Goal: Download file/media

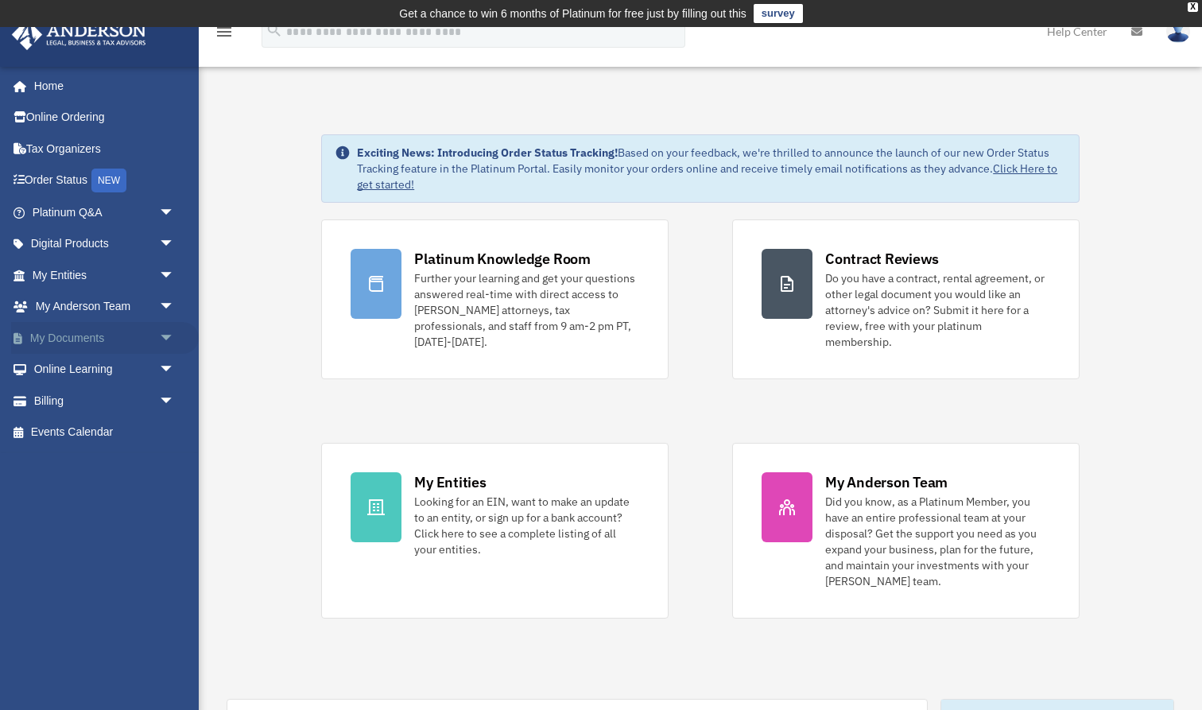
click at [164, 335] on span "arrow_drop_down" at bounding box center [175, 338] width 32 height 33
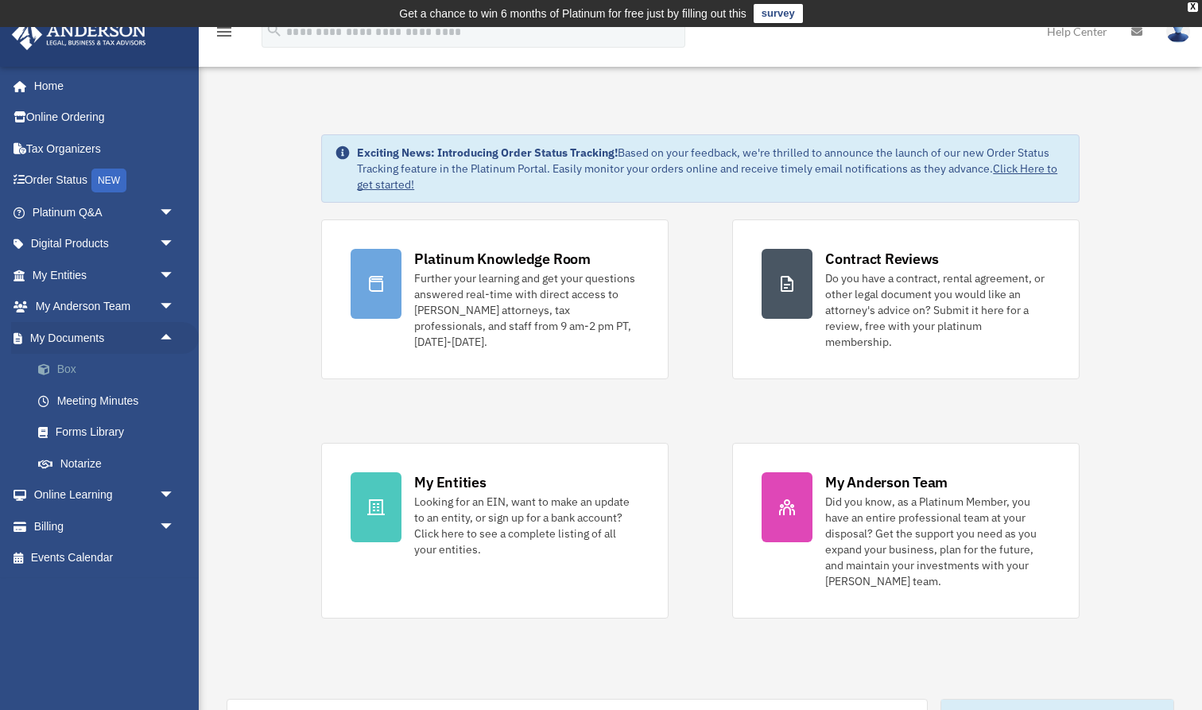
click at [60, 366] on link "Box" at bounding box center [110, 370] width 176 height 32
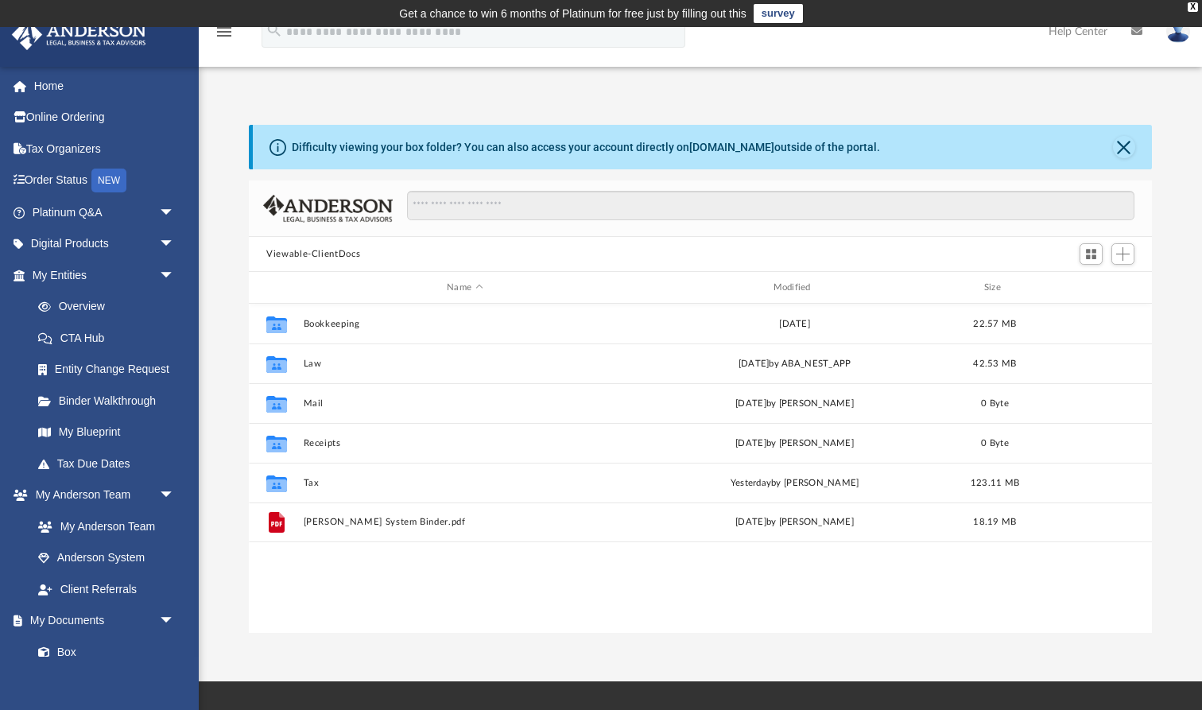
scroll to position [362, 903]
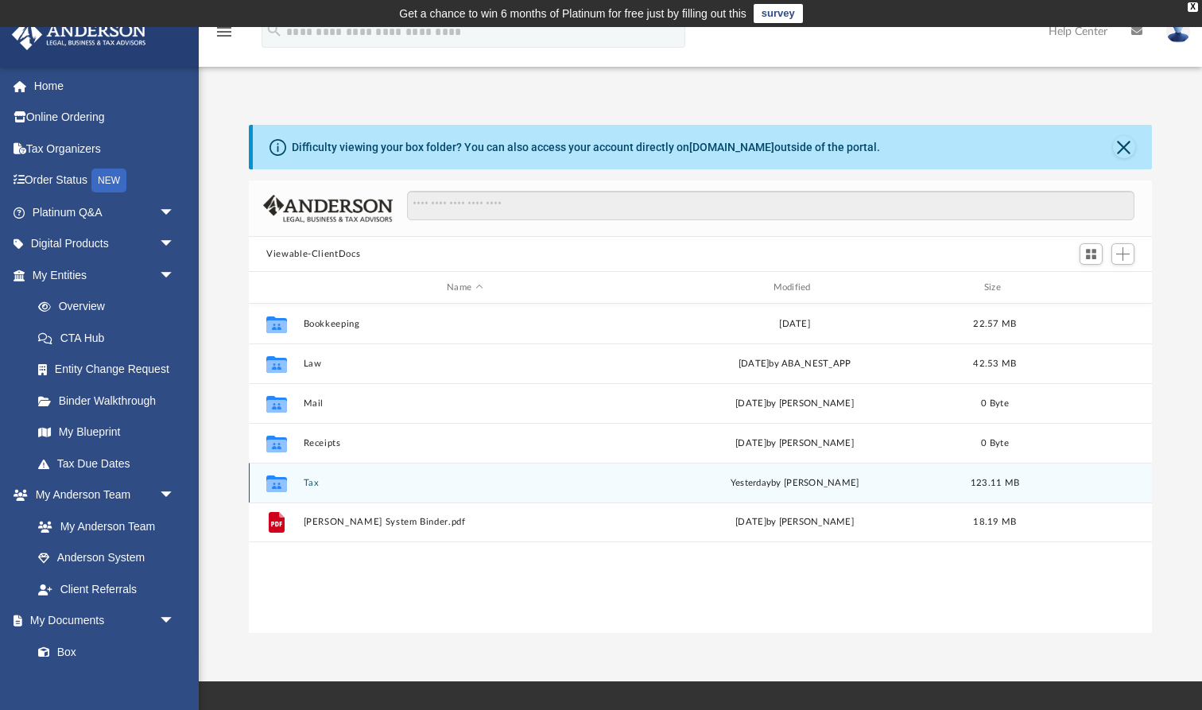
click at [312, 480] on button "Tax" at bounding box center [465, 483] width 323 height 10
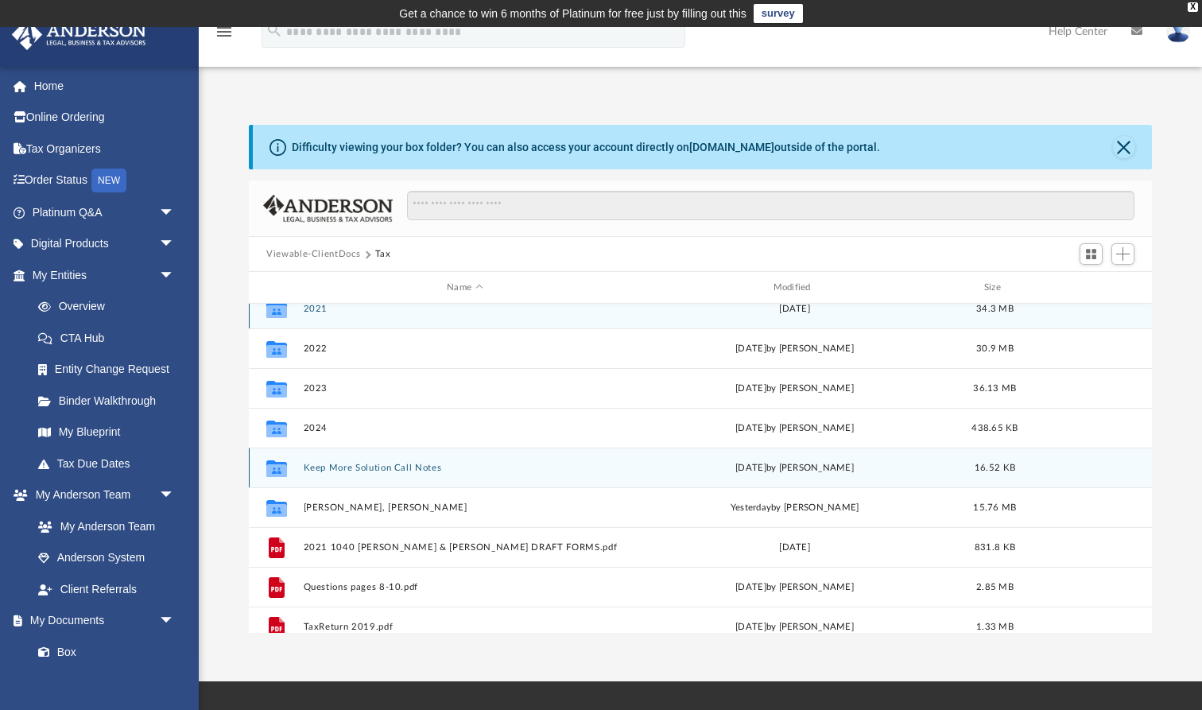
scroll to position [21, 0]
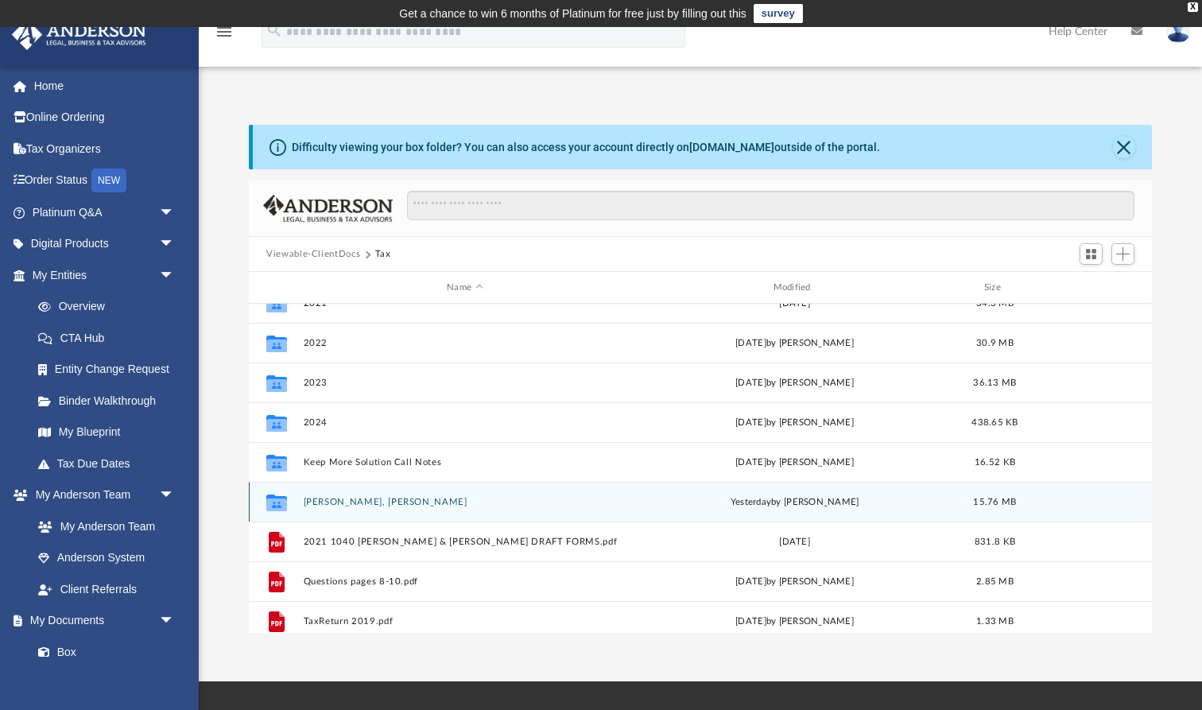
click at [335, 502] on button "Ludlow, Bartlett" at bounding box center [465, 502] width 323 height 10
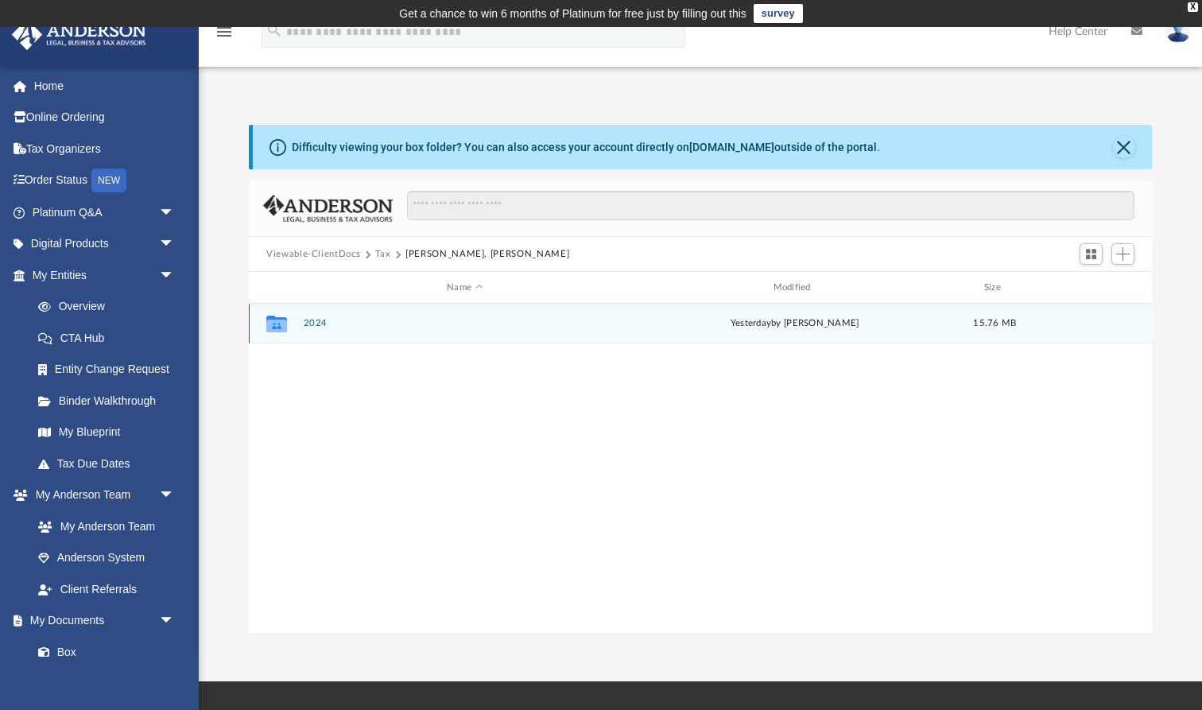
scroll to position [0, 0]
click at [316, 324] on button "2024" at bounding box center [465, 323] width 323 height 10
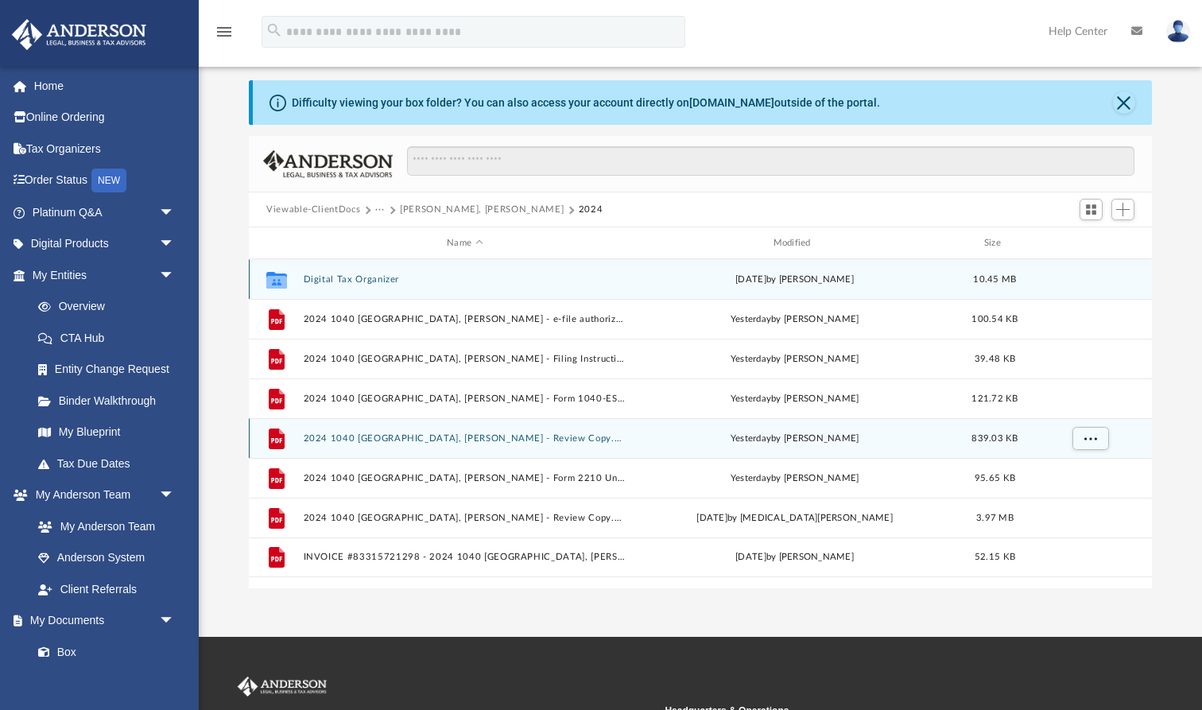
scroll to position [46, 0]
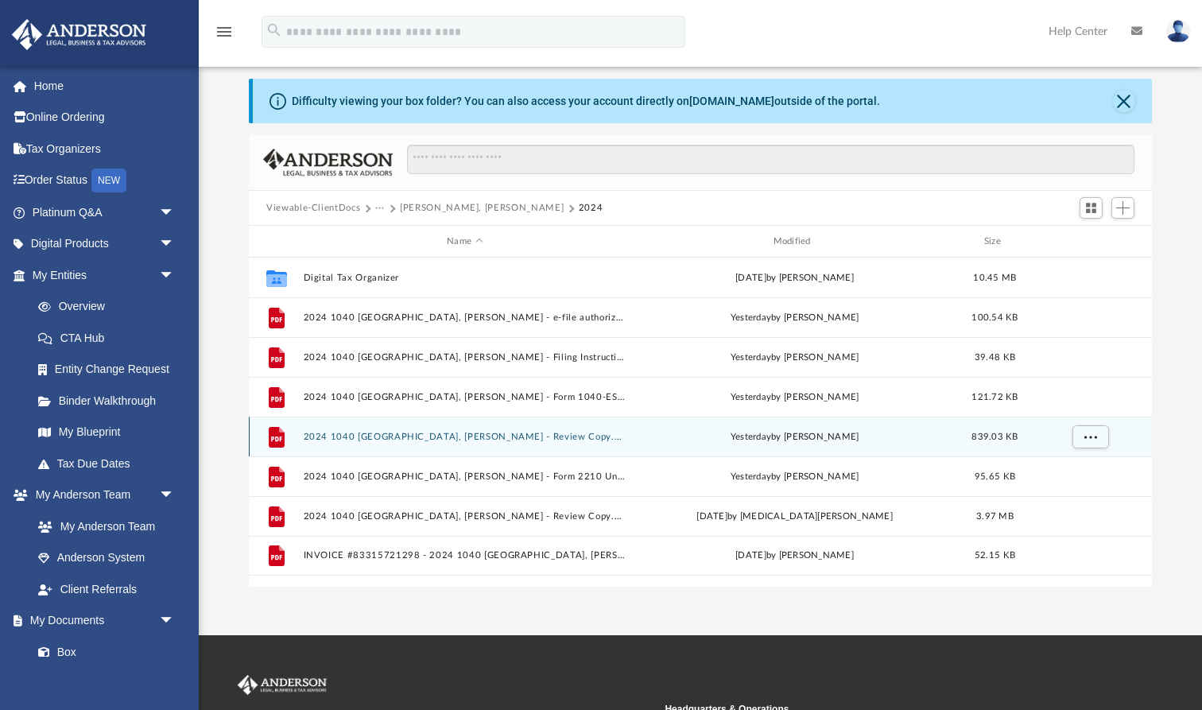
click at [447, 436] on button "2024 1040 Ludlow, Bartlett - Review Copy.pdf" at bounding box center [465, 437] width 323 height 10
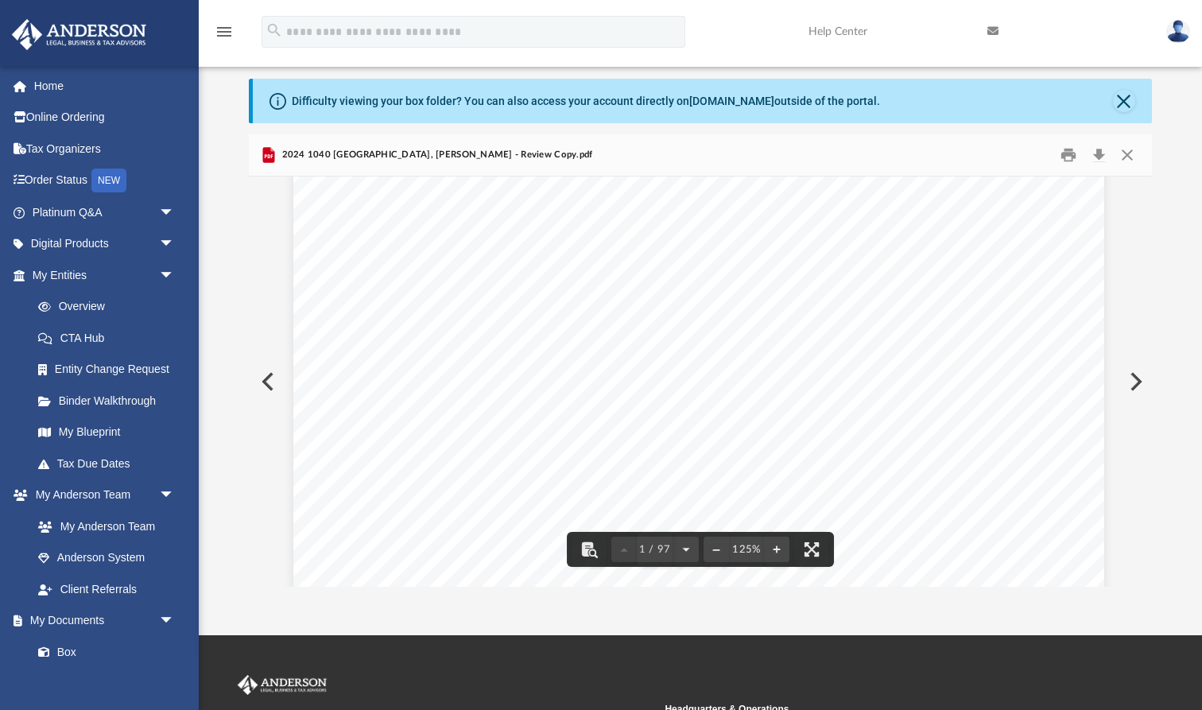
scroll to position [583, 2]
click at [1099, 151] on button "Download" at bounding box center [1098, 155] width 29 height 25
click at [1175, 28] on img at bounding box center [1178, 31] width 24 height 23
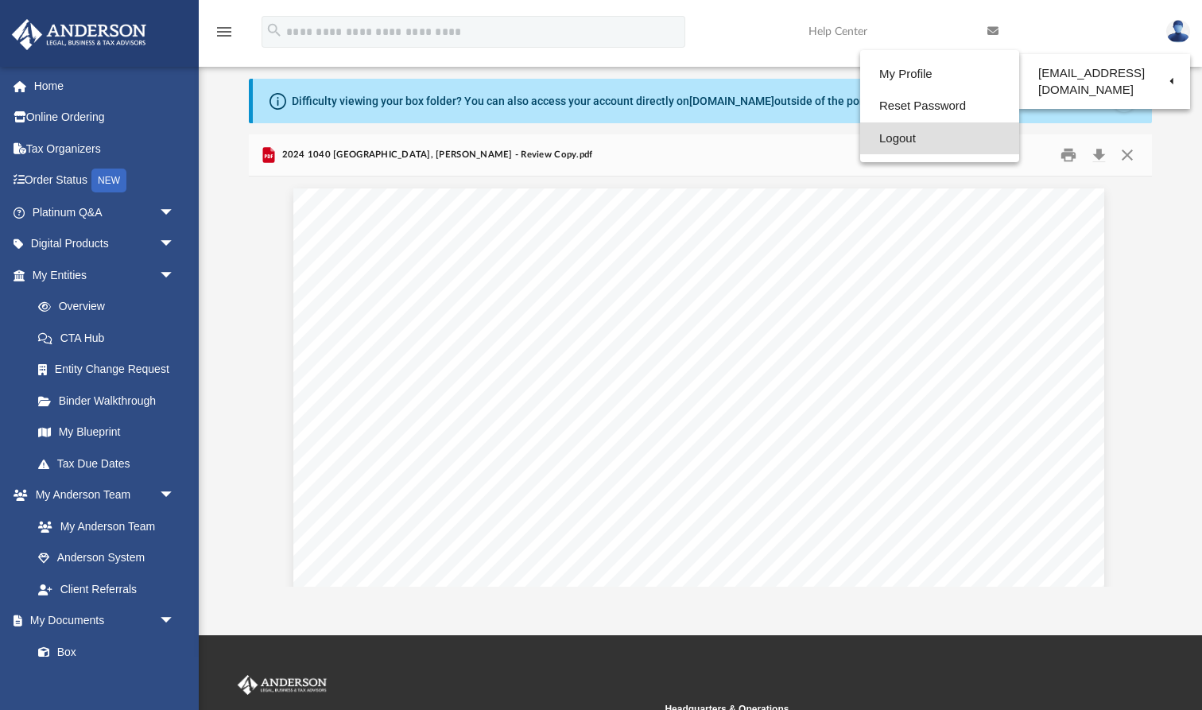
click at [867, 136] on link "Logout" at bounding box center [939, 138] width 159 height 33
